Goal: Information Seeking & Learning: Check status

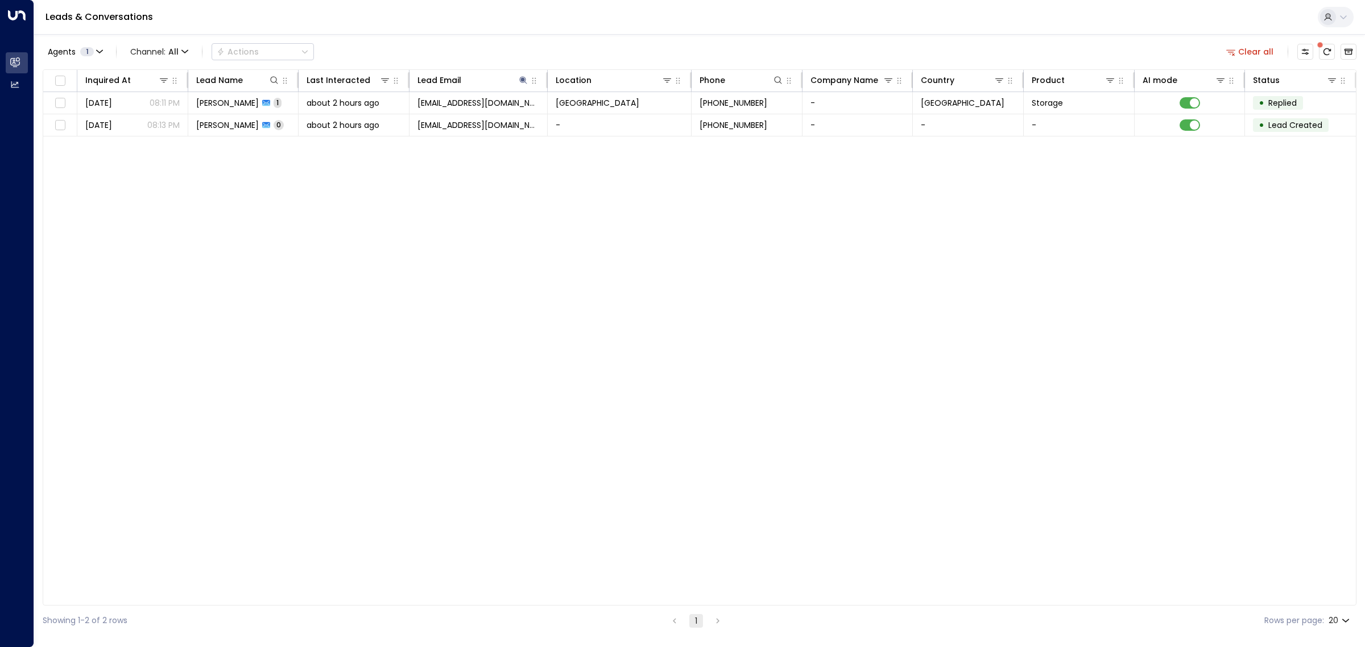
drag, startPoint x: 280, startPoint y: 205, endPoint x: 195, endPoint y: 140, distance: 106.8
click at [283, 205] on div "Inquired At Lead Name Last Interacted Lead Email Location Phone Company Name Co…" at bounding box center [700, 337] width 1314 height 536
click at [61, 15] on link "Leads & Conversations" at bounding box center [98, 16] width 107 height 13
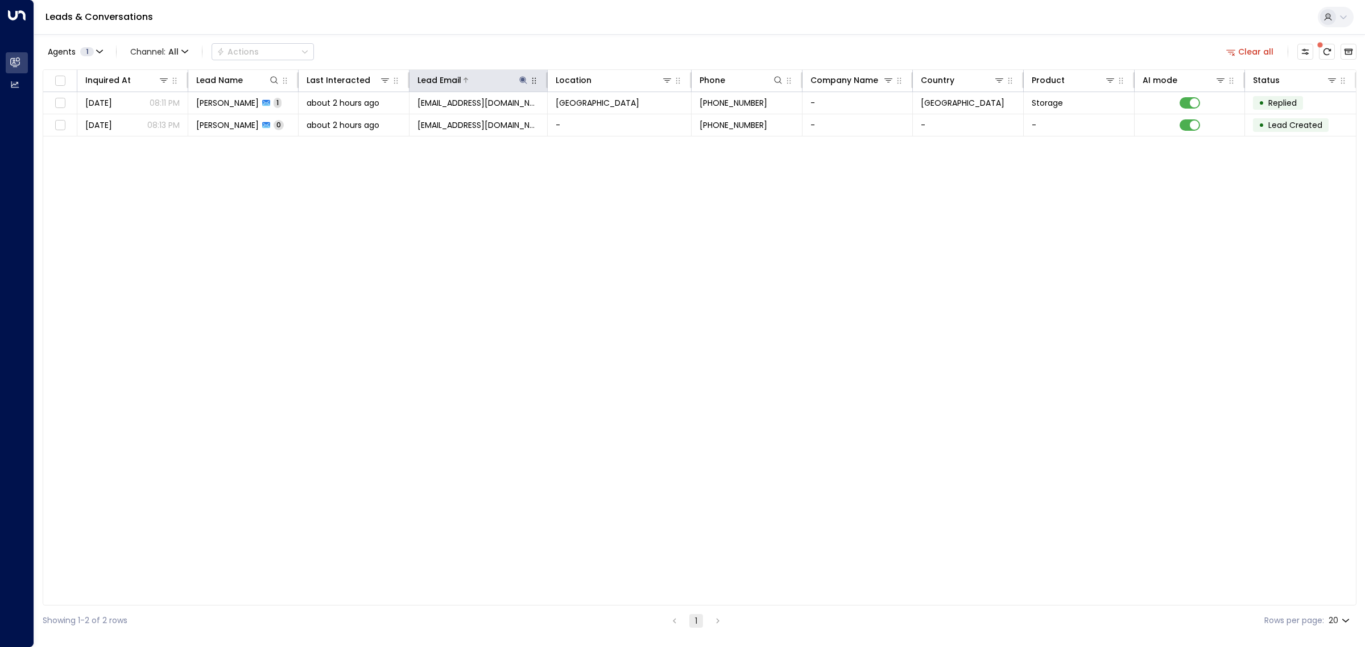
click at [524, 76] on icon at bounding box center [523, 80] width 9 height 9
click at [595, 123] on icon "button" at bounding box center [593, 121] width 7 height 7
click at [570, 248] on div "Inquired At Lead Name Last Interacted Lead Email Location Phone Company Name Co…" at bounding box center [700, 337] width 1314 height 536
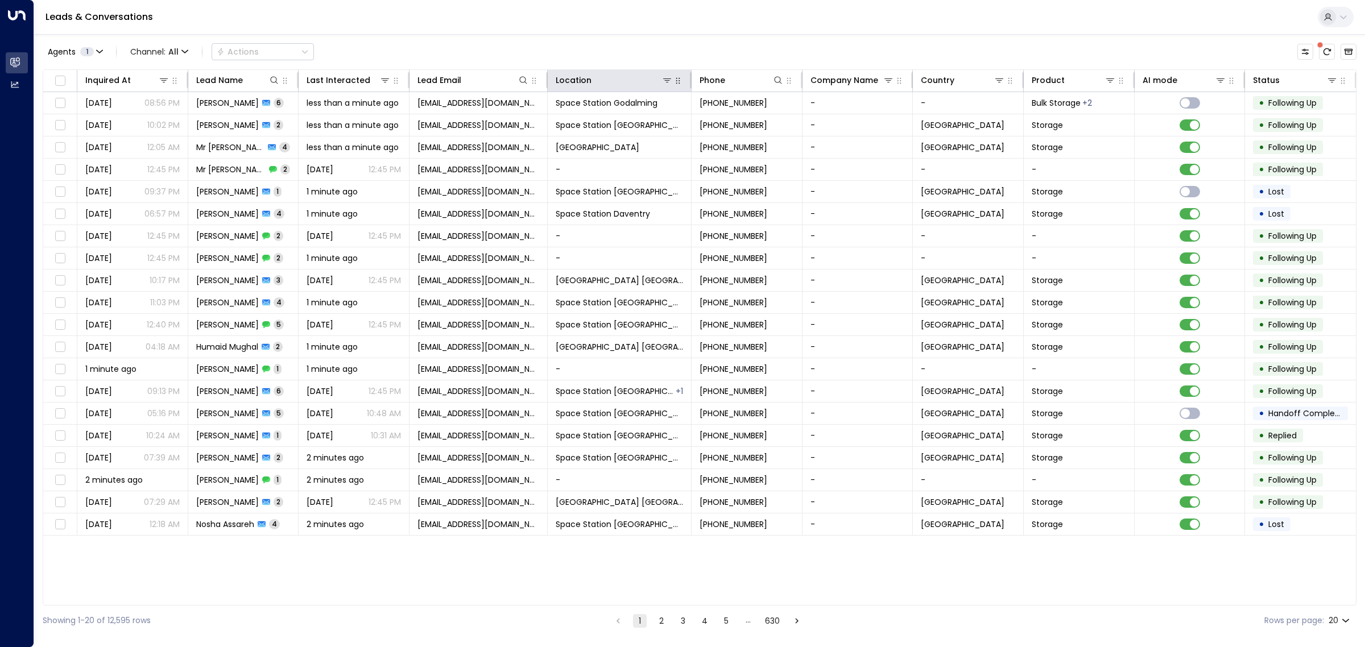
click at [678, 81] on icon "button" at bounding box center [677, 80] width 9 height 9
click at [667, 81] on icon at bounding box center [667, 80] width 9 height 9
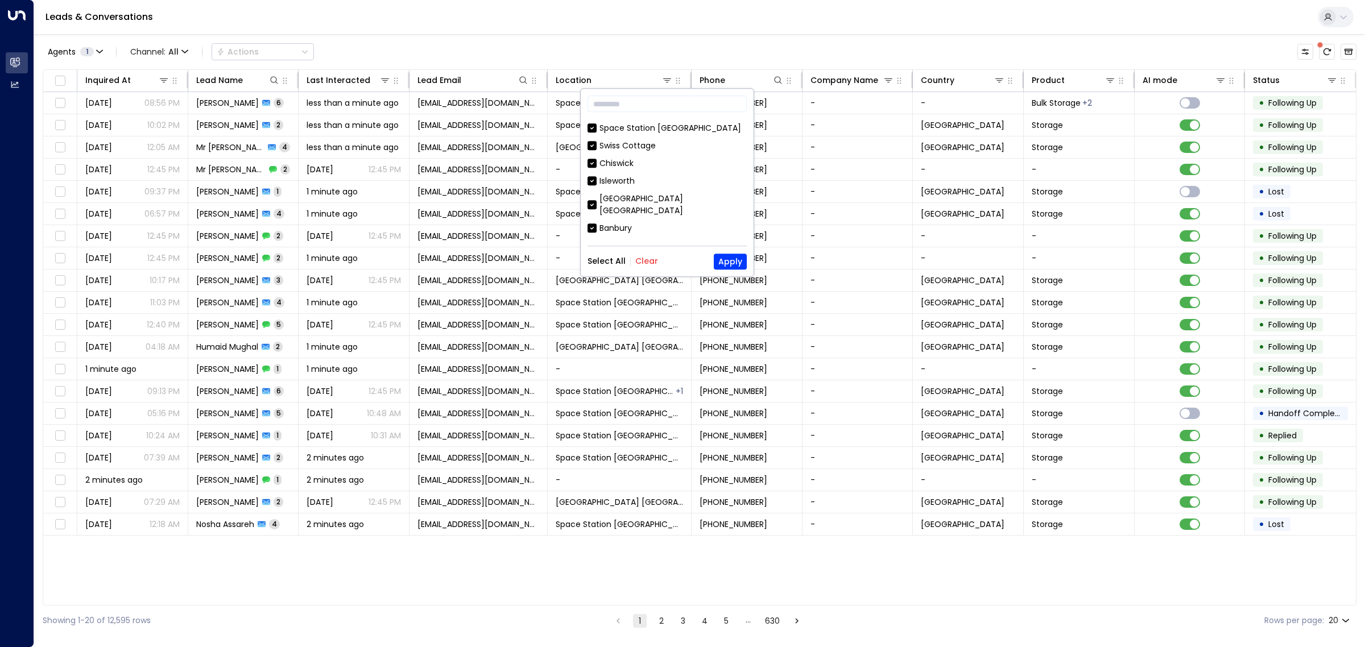
scroll to position [615, 0]
click at [643, 258] on button "Clear" at bounding box center [646, 261] width 23 height 9
click at [640, 253] on div "Space Station [GEOGRAPHIC_DATA]" at bounding box center [670, 259] width 142 height 12
click at [739, 258] on button "Apply" at bounding box center [730, 262] width 33 height 16
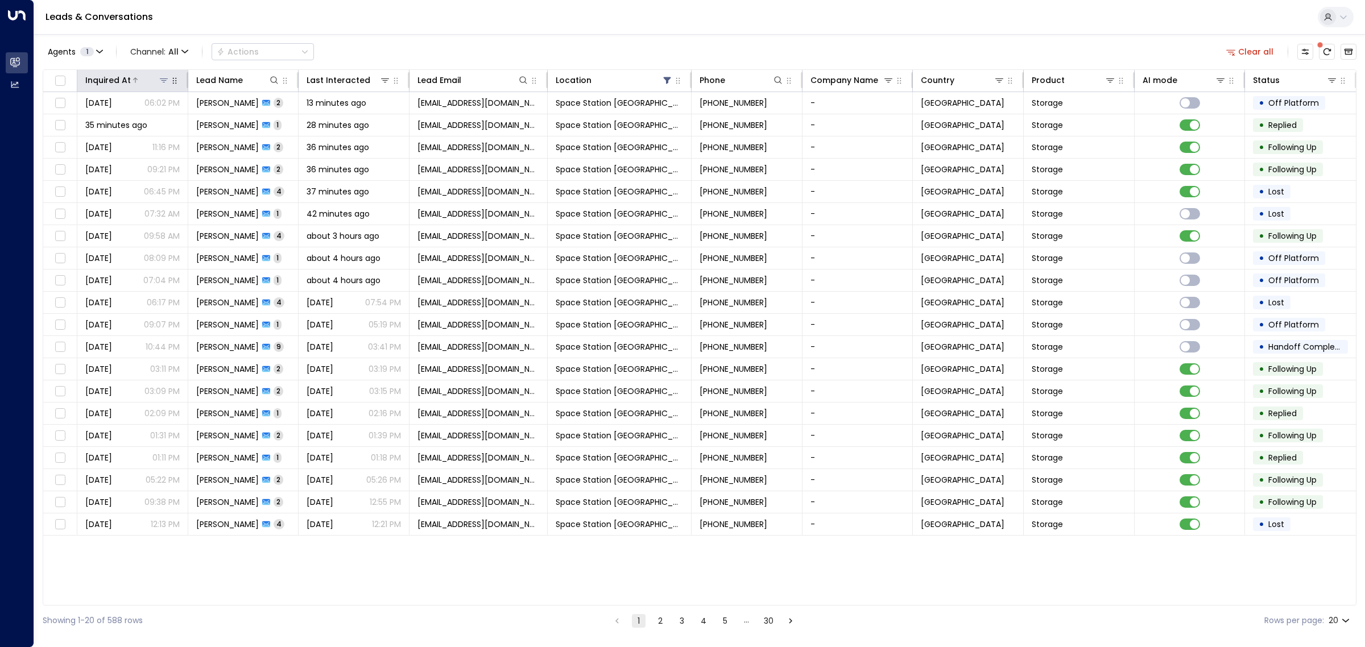
click at [141, 80] on div at bounding box center [150, 79] width 39 height 11
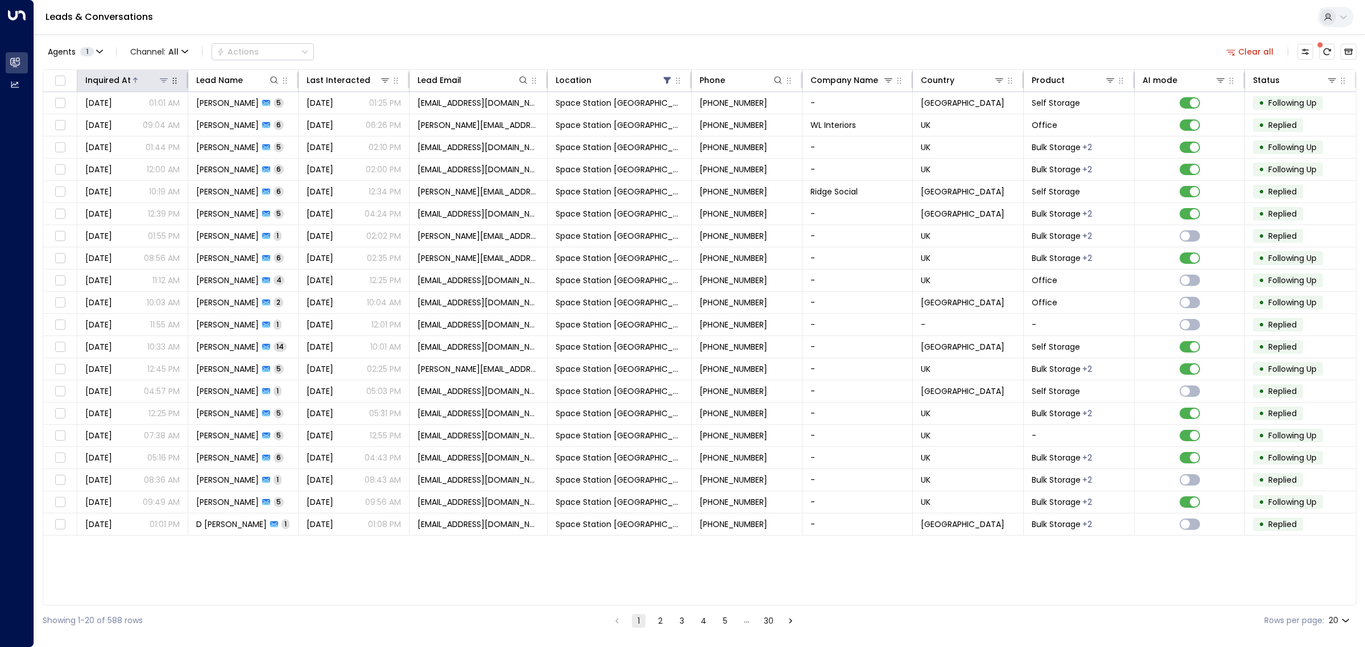
click at [141, 80] on div at bounding box center [150, 79] width 39 height 11
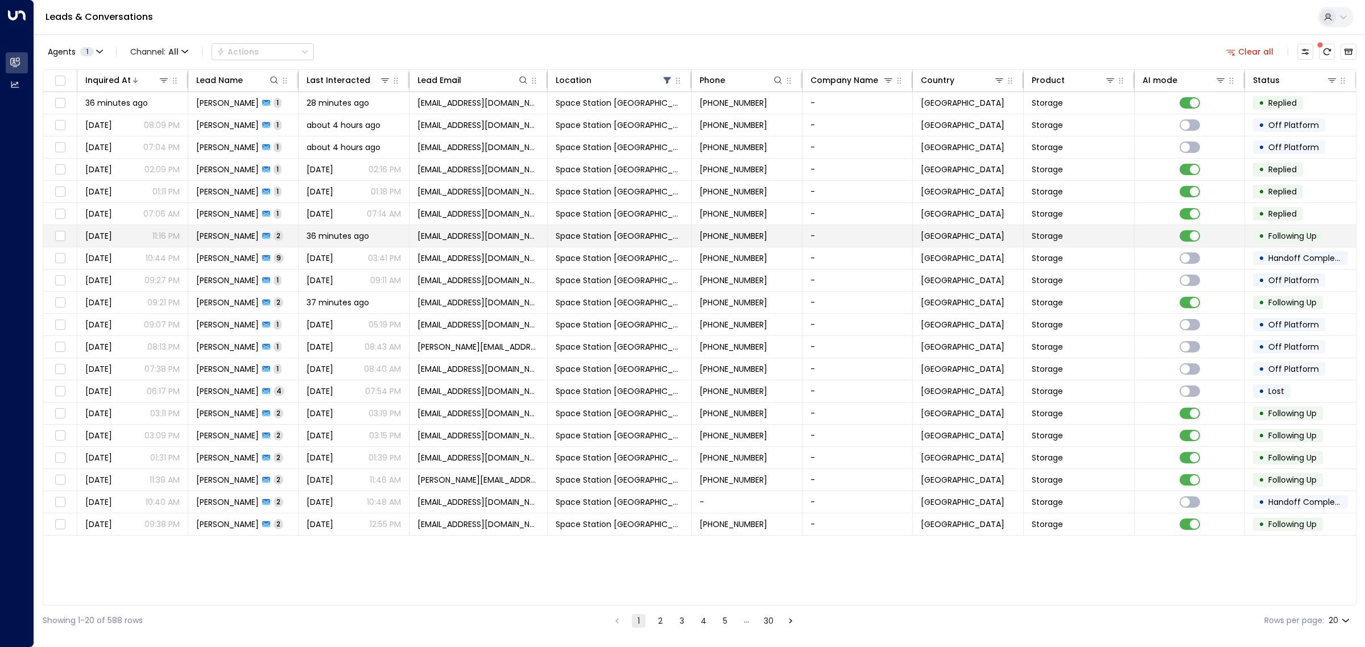
click at [241, 232] on span "[PERSON_NAME]" at bounding box center [227, 235] width 63 height 11
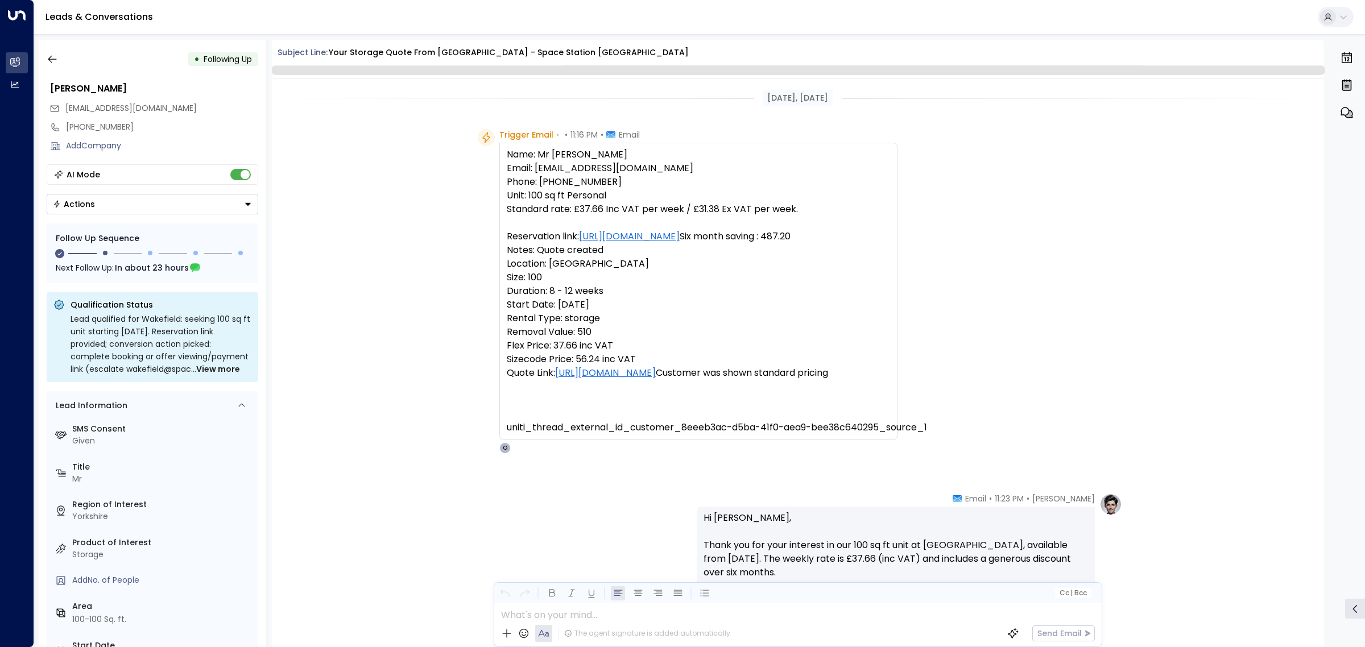
scroll to position [570, 0]
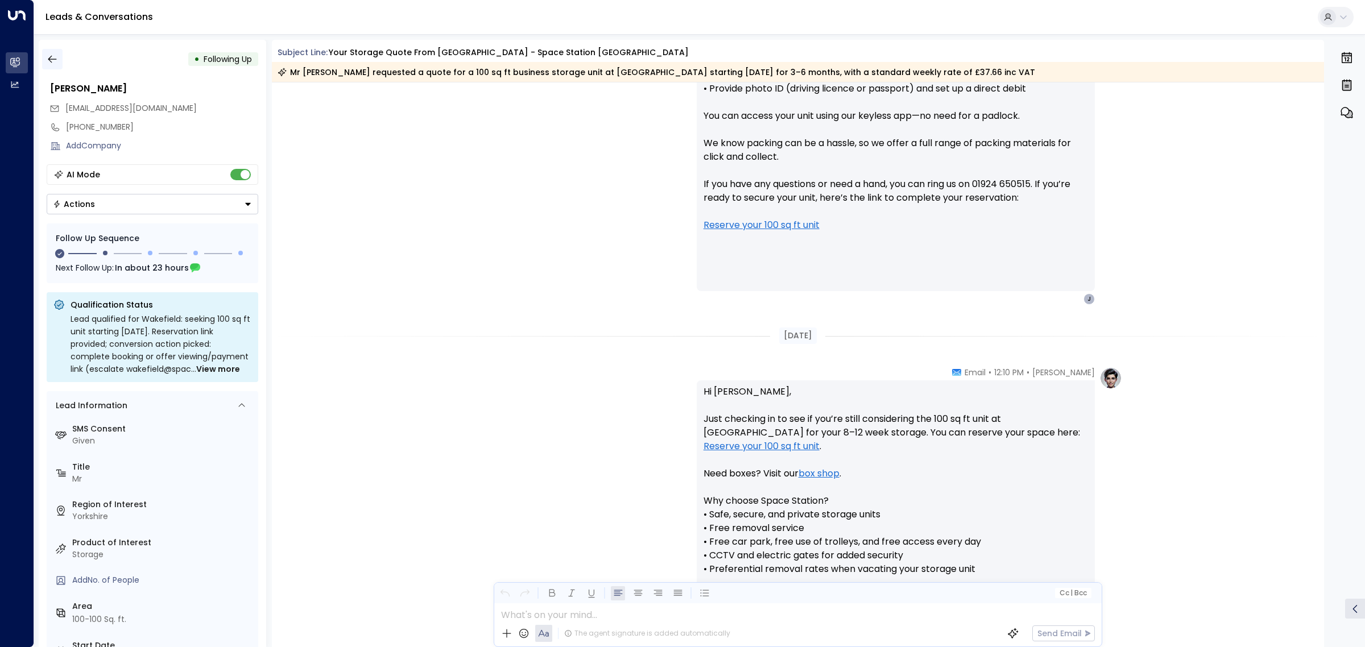
click at [49, 59] on icon "button" at bounding box center [52, 58] width 11 height 11
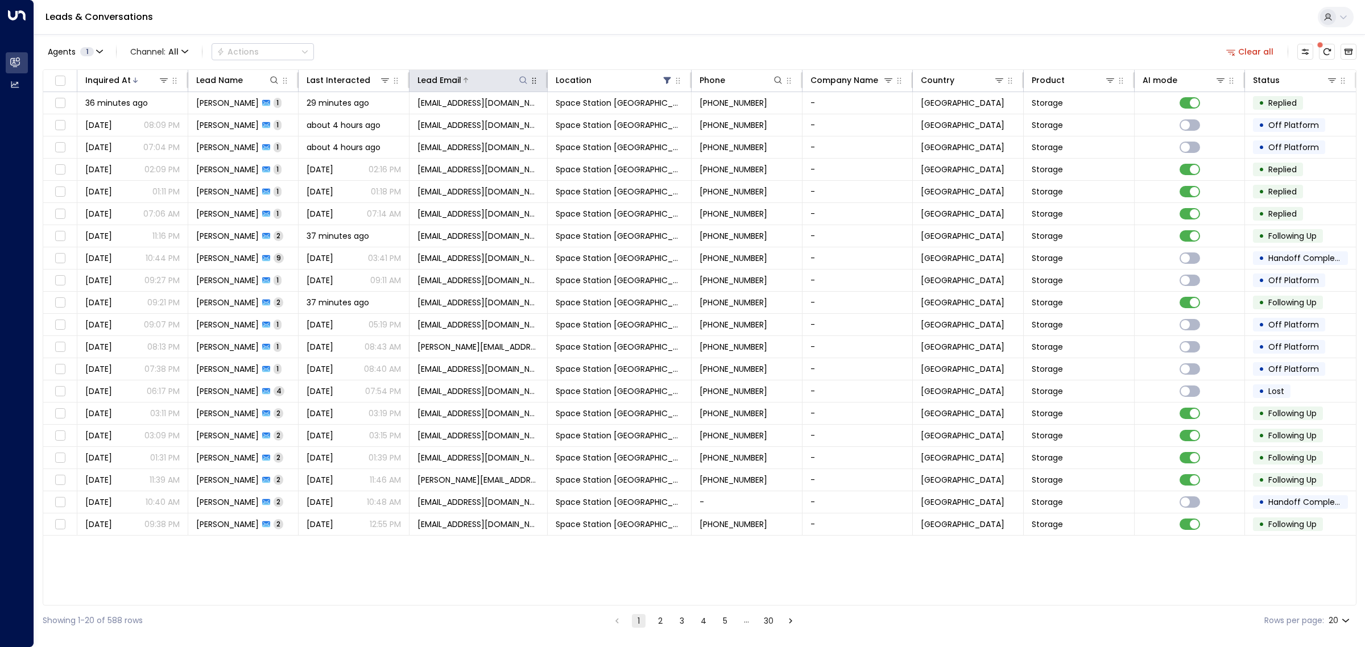
click at [523, 80] on icon at bounding box center [523, 80] width 9 height 9
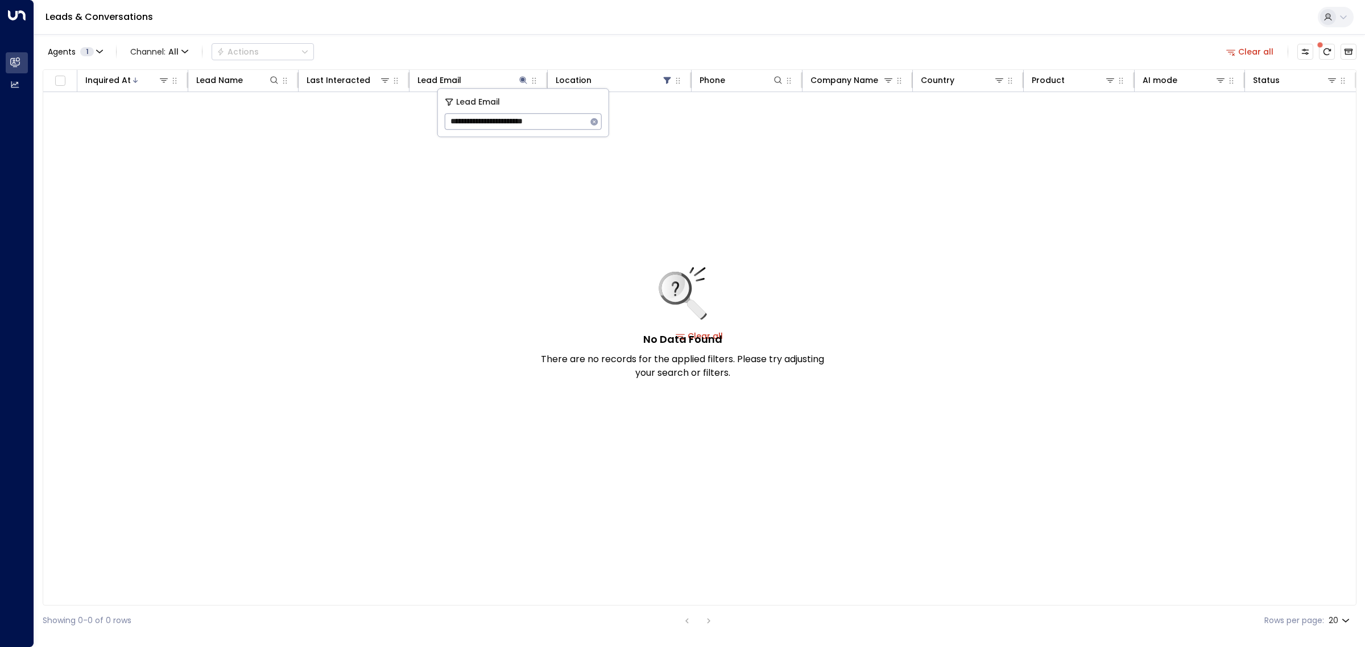
type input "**********"
click at [591, 123] on icon "button" at bounding box center [593, 121] width 7 height 7
